Goal: Task Accomplishment & Management: Manage account settings

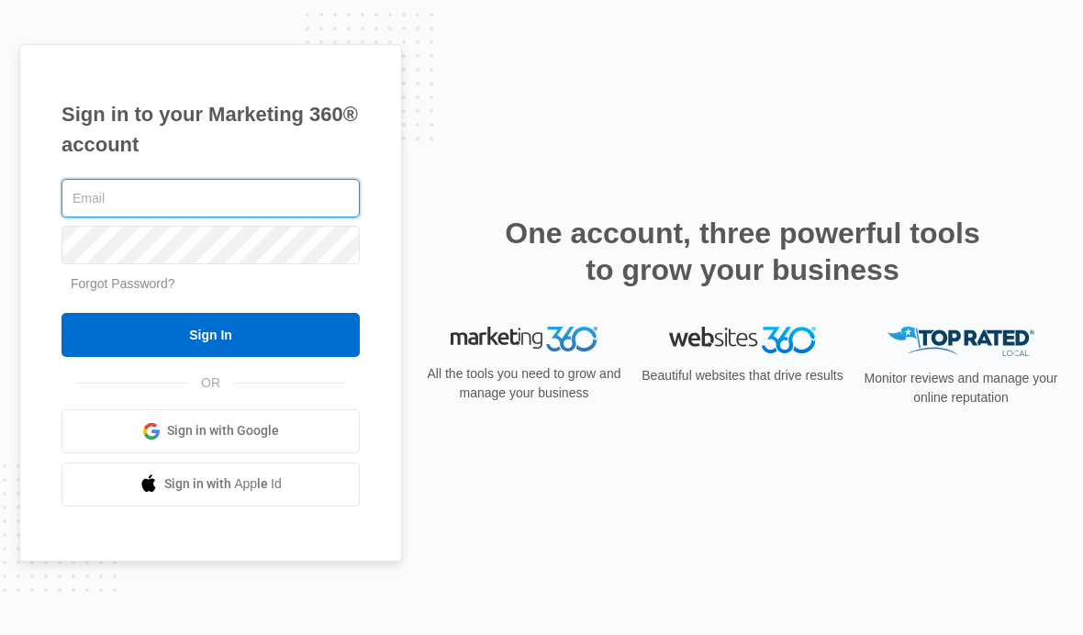
click at [244, 218] on input "text" at bounding box center [211, 198] width 298 height 39
type input "[EMAIL_ADDRESS][DOMAIN_NAME]"
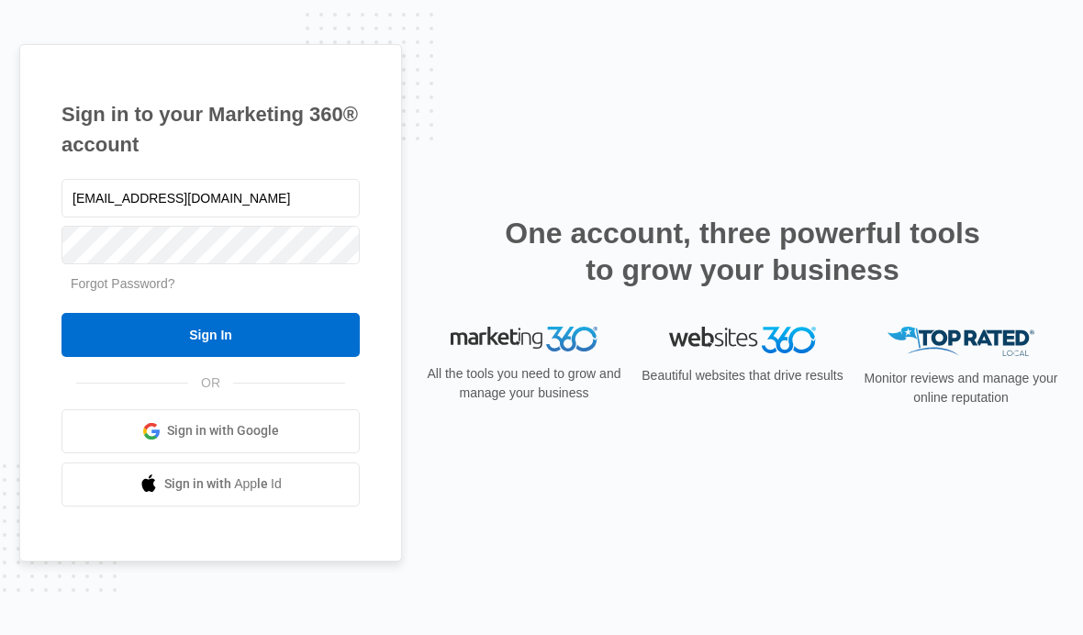
click at [141, 357] on input "Sign In" at bounding box center [211, 335] width 298 height 44
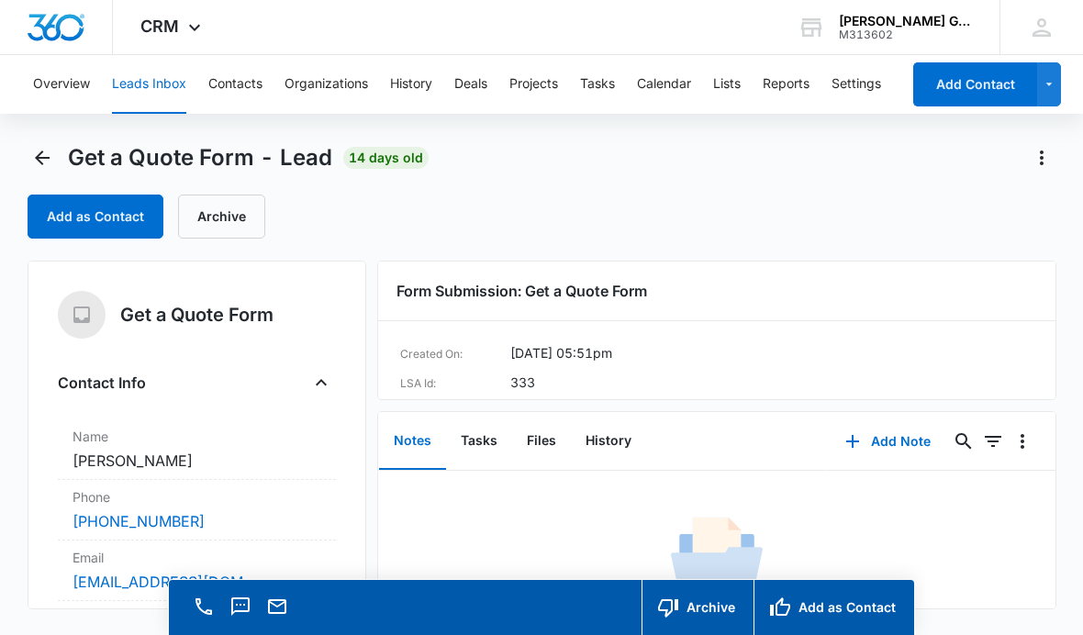
click at [143, 104] on button "Leads Inbox" at bounding box center [149, 84] width 74 height 59
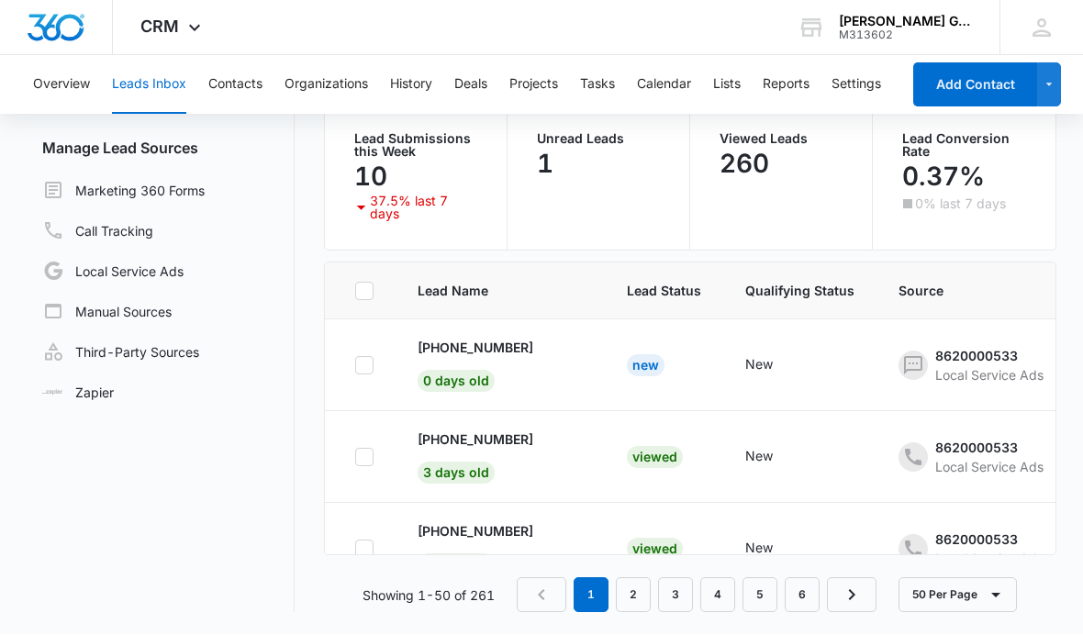
scroll to position [202, 0]
click at [521, 339] on p "+1 (762) 201-0011" at bounding box center [476, 348] width 116 height 19
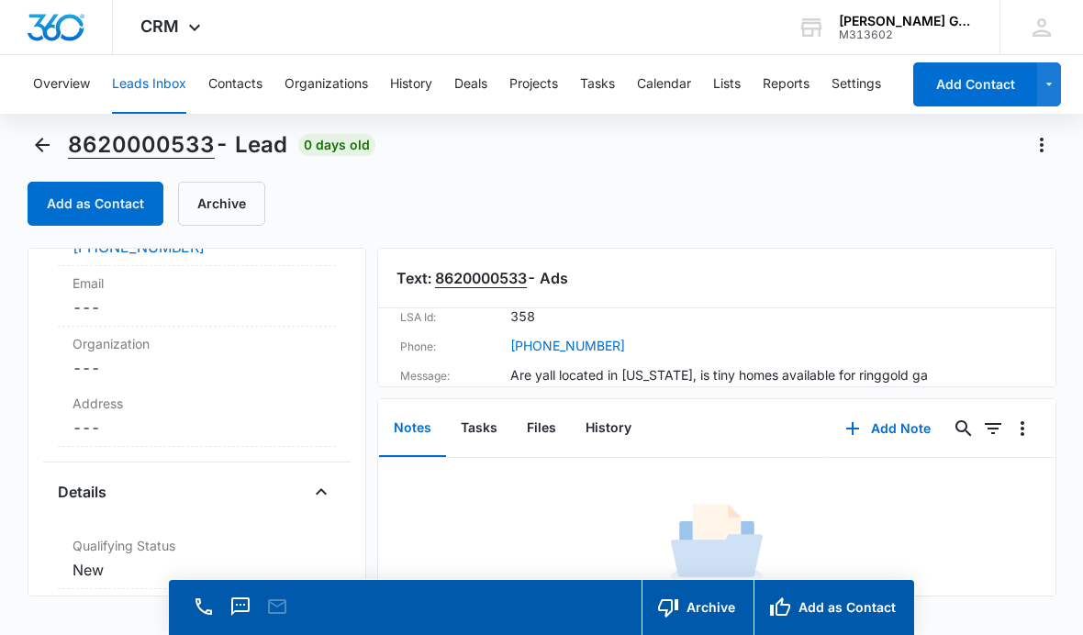
scroll to position [258, 0]
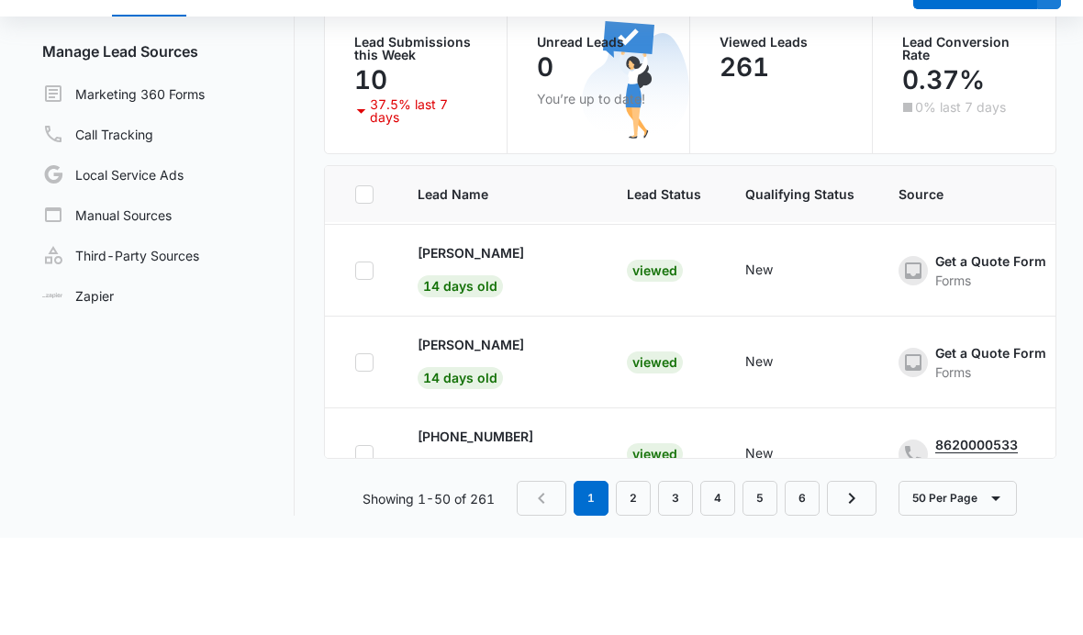
scroll to position [1284, 0]
